Goal: Task Accomplishment & Management: Use online tool/utility

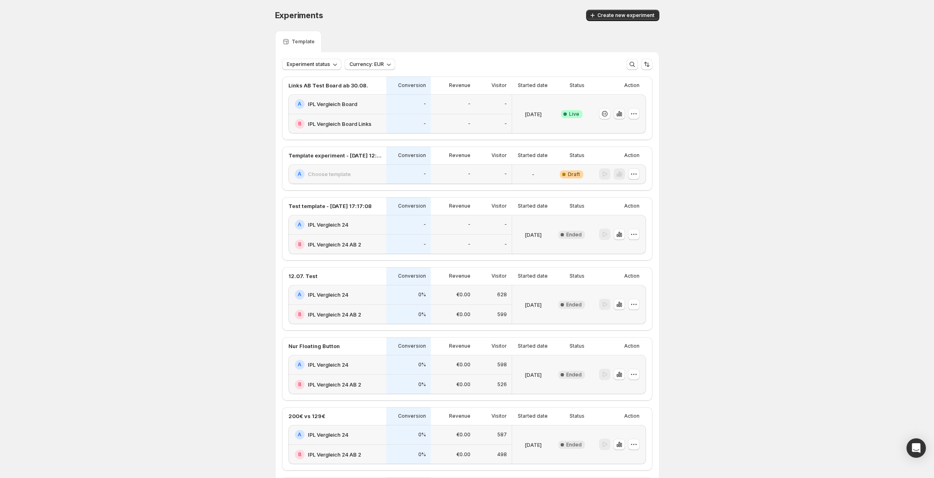
click at [623, 112] on icon "button" at bounding box center [619, 114] width 8 height 8
